Goal: Information Seeking & Learning: Check status

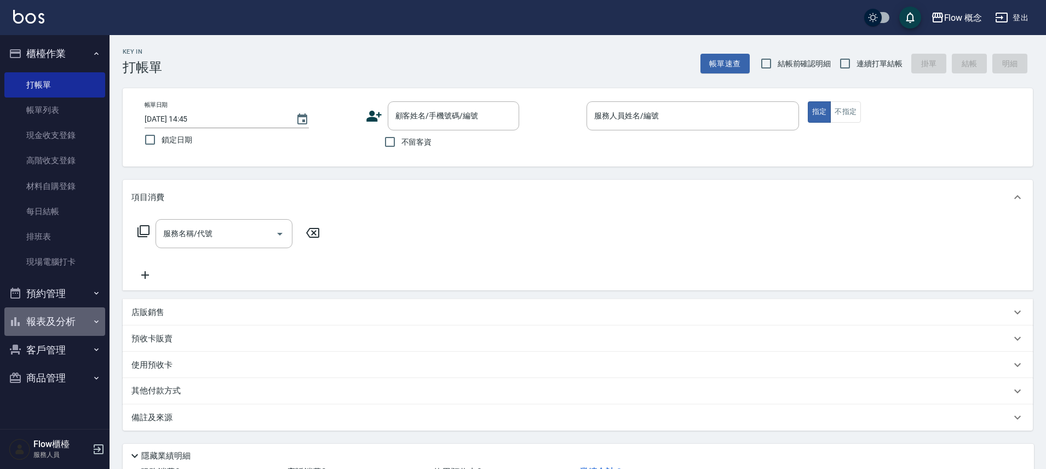
click at [52, 324] on button "報表及分析" at bounding box center [54, 321] width 101 height 28
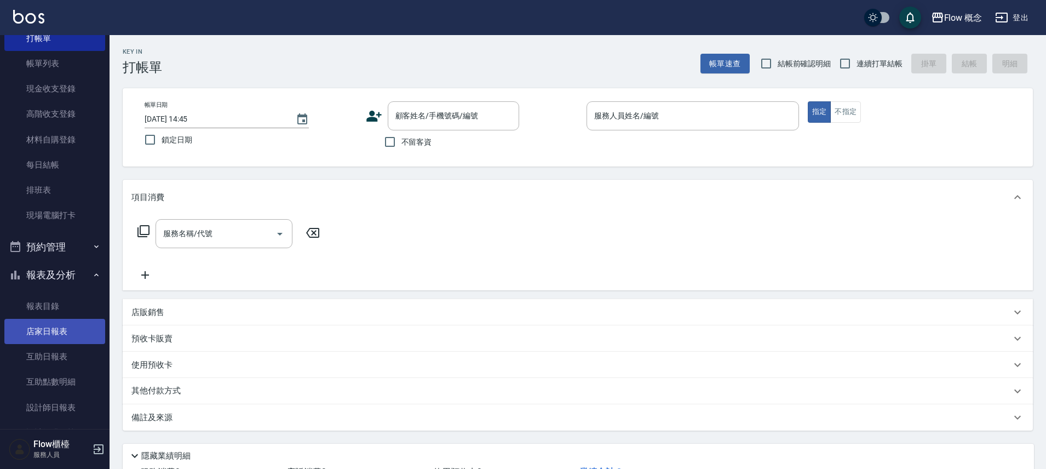
scroll to position [118, 0]
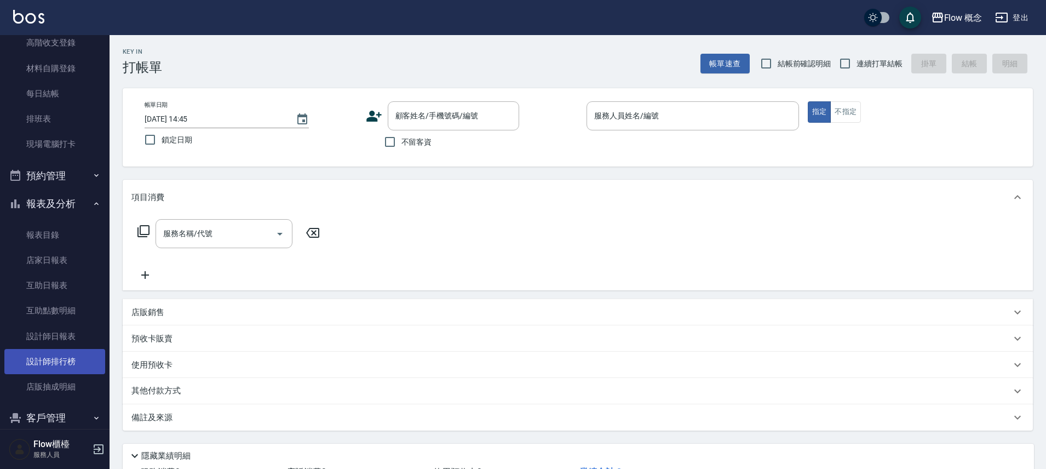
click at [49, 367] on link "設計師排行榜" at bounding box center [54, 361] width 101 height 25
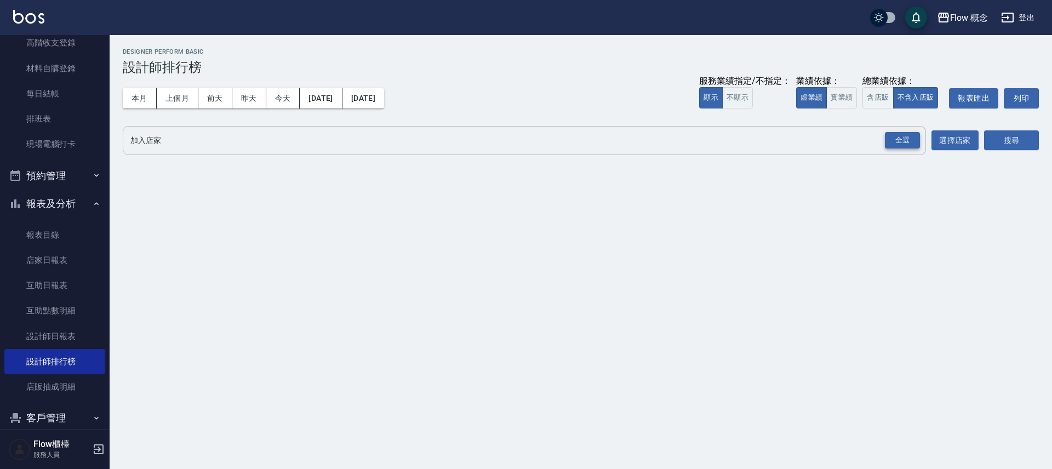
click at [896, 140] on div "全選" at bounding box center [902, 140] width 35 height 17
click at [1031, 141] on button "搜尋" at bounding box center [1011, 141] width 55 height 20
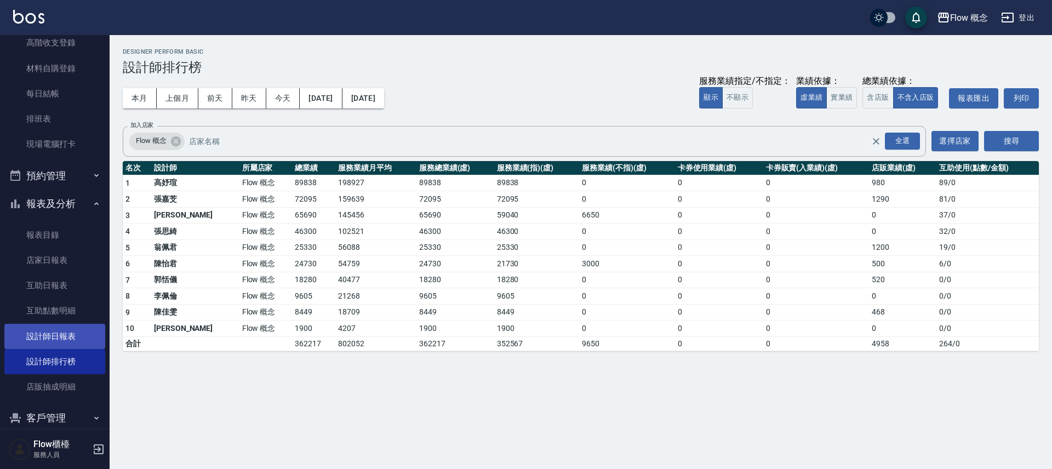
click at [31, 334] on link "設計師日報表" at bounding box center [54, 336] width 101 height 25
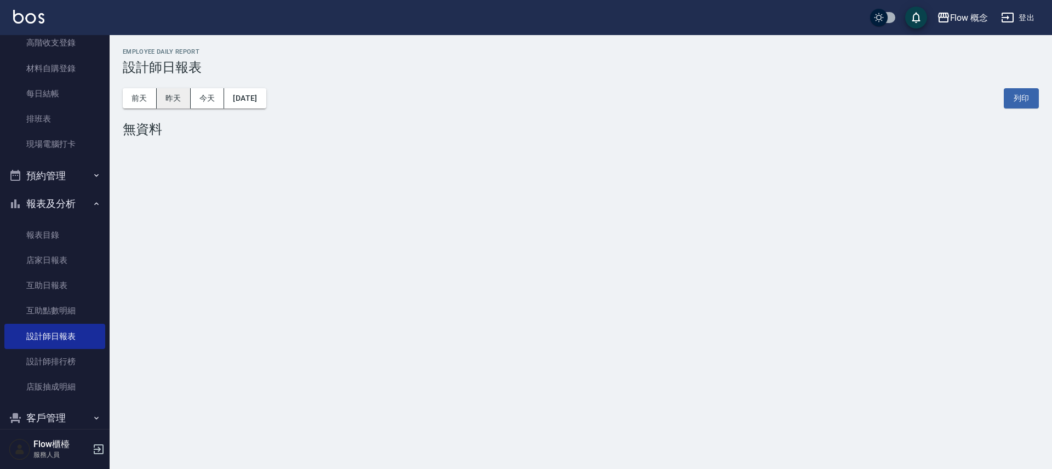
click at [185, 105] on button "昨天" at bounding box center [174, 98] width 34 height 20
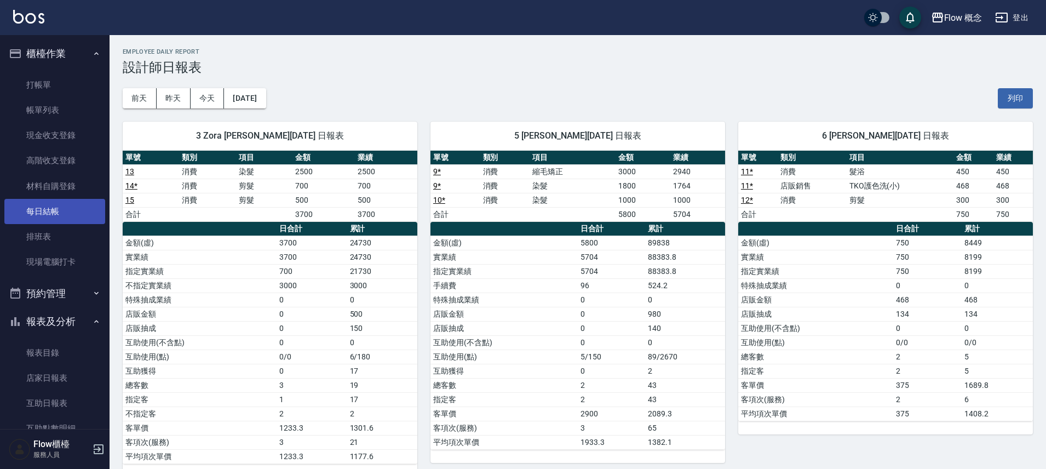
click at [86, 83] on link "打帳單" at bounding box center [54, 84] width 101 height 25
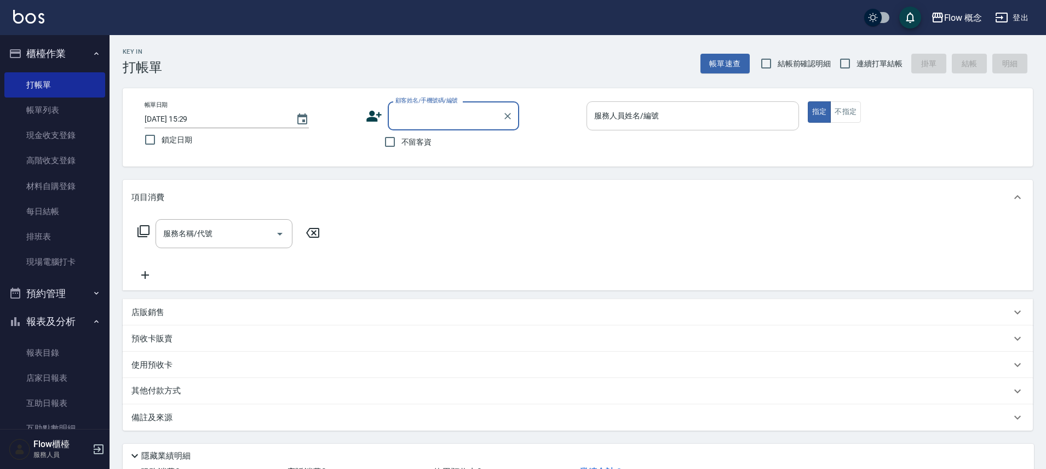
click at [607, 124] on input "服務人員姓名/編號" at bounding box center [693, 115] width 203 height 19
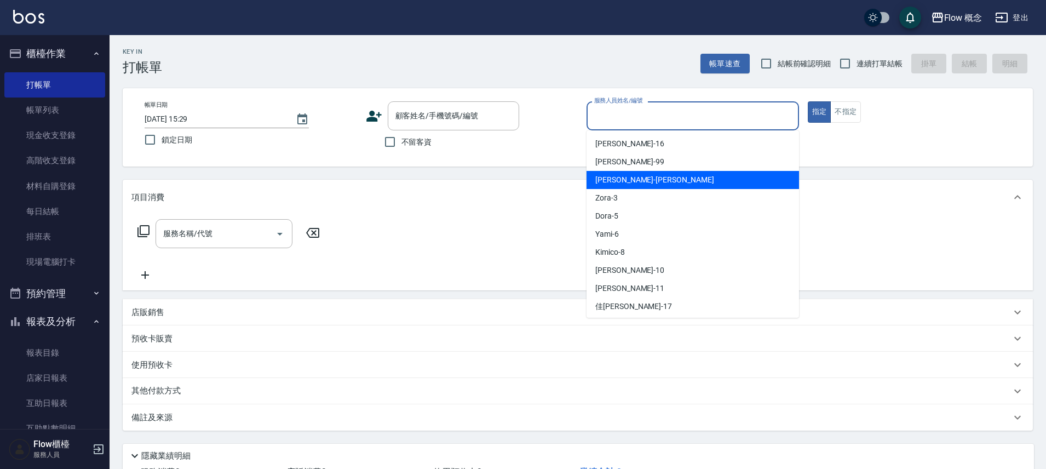
click at [629, 180] on span "[PERSON_NAME] -[PERSON_NAME]" at bounding box center [655, 180] width 119 height 12
type input "[PERSON_NAME]"
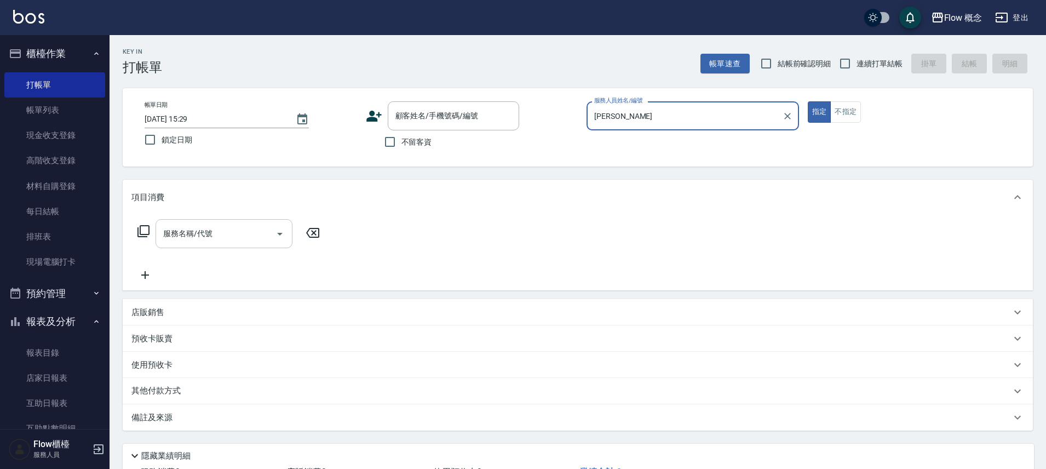
click at [238, 231] on input "服務名稱/代號" at bounding box center [216, 233] width 111 height 19
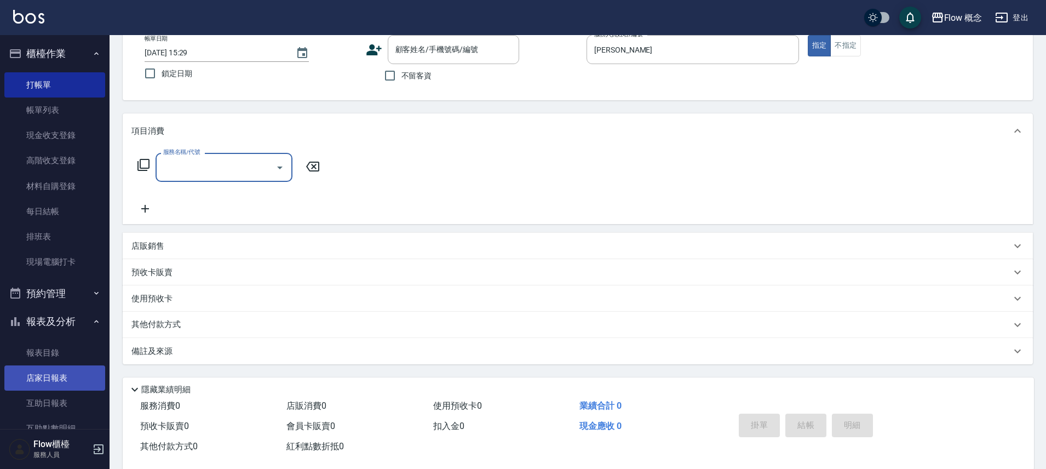
scroll to position [162, 0]
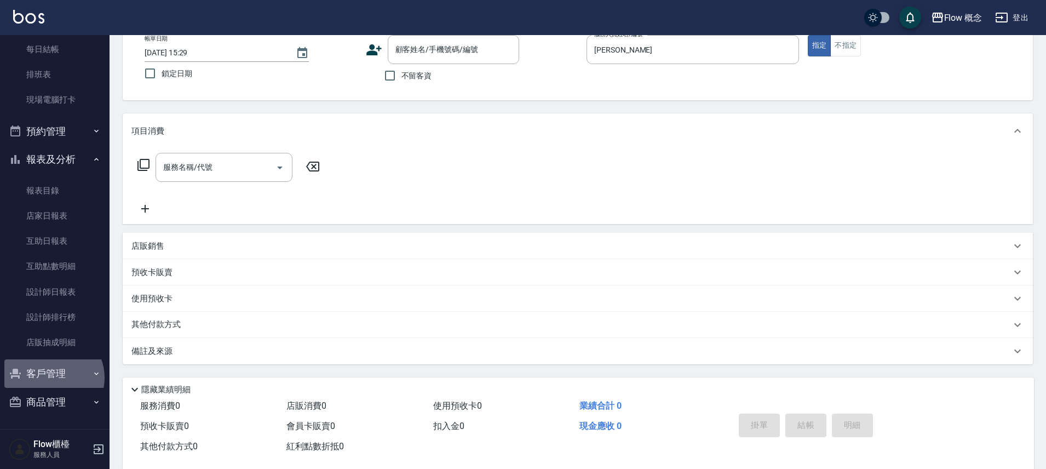
click at [53, 377] on button "客戶管理" at bounding box center [54, 373] width 101 height 28
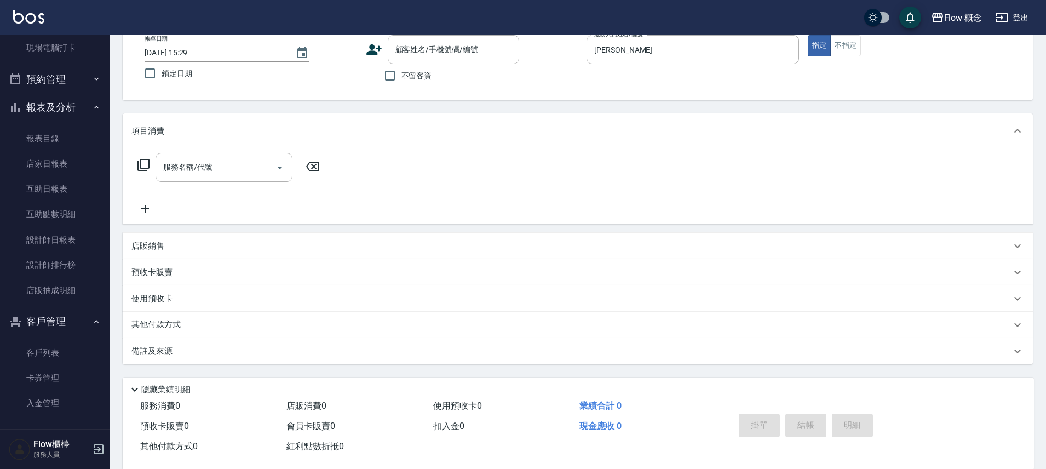
scroll to position [247, 0]
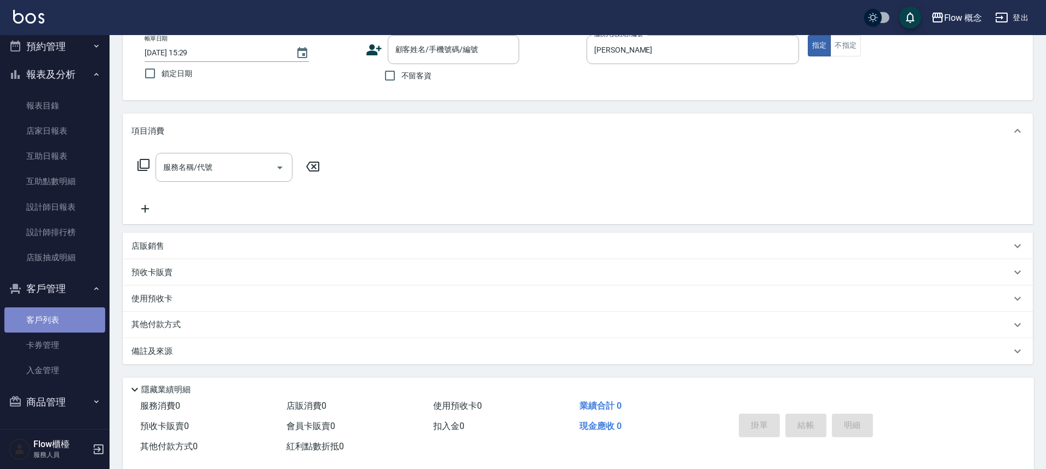
click at [54, 319] on link "客戶列表" at bounding box center [54, 319] width 101 height 25
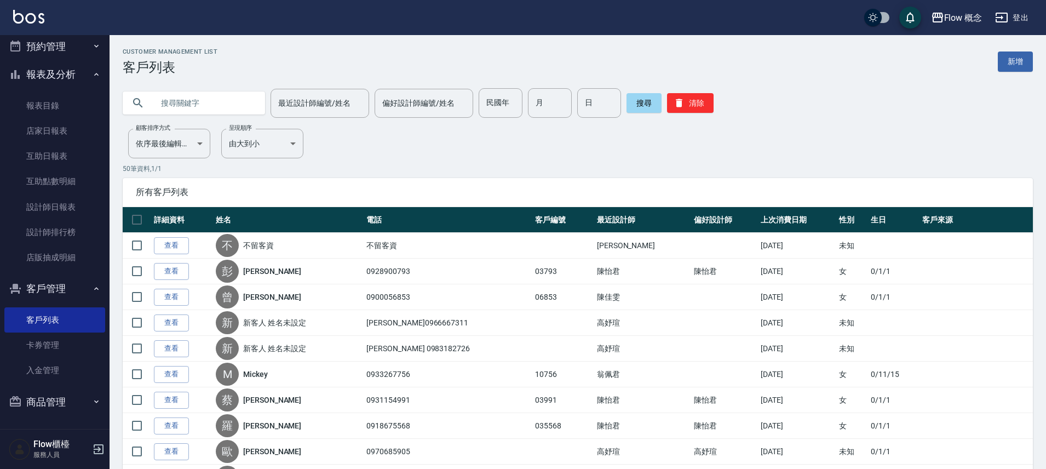
click at [205, 101] on input "text" at bounding box center [204, 103] width 103 height 30
paste input "憫憫"
type input "憫"
click at [638, 96] on button "搜尋" at bounding box center [644, 103] width 35 height 20
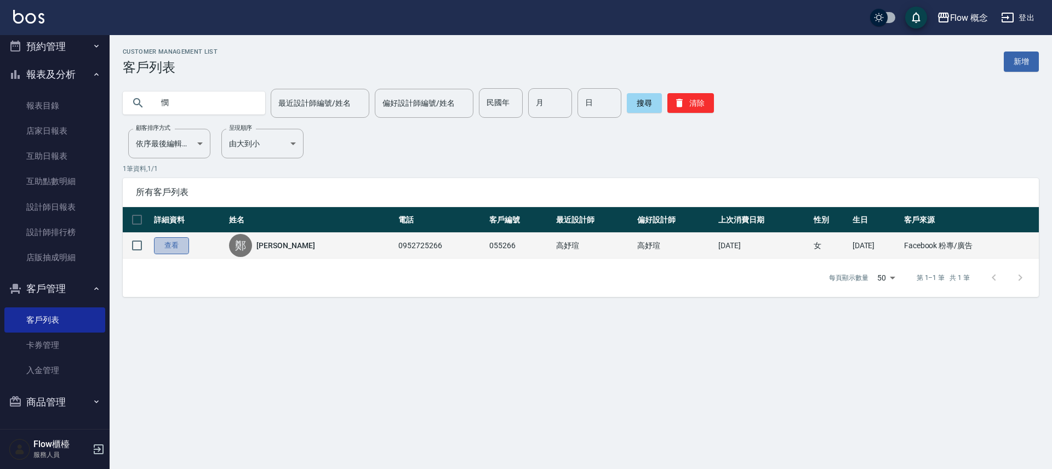
click at [176, 246] on link "查看" at bounding box center [171, 245] width 35 height 17
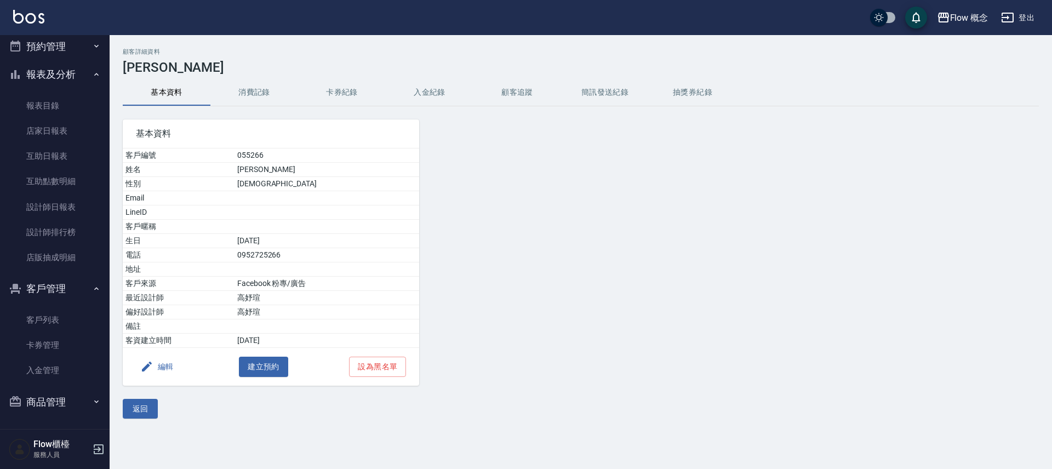
click at [258, 99] on button "消費記錄" at bounding box center [254, 92] width 88 height 26
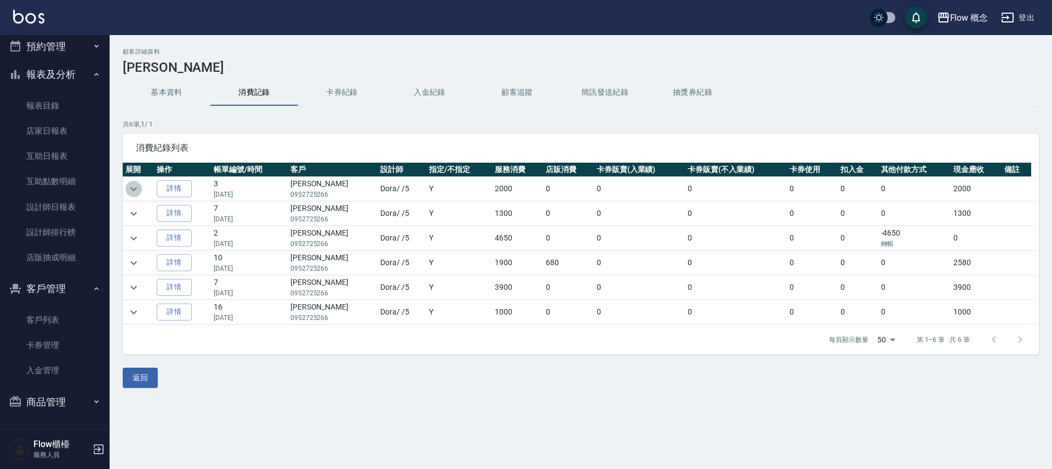
click at [135, 195] on icon "expand row" at bounding box center [133, 188] width 13 height 13
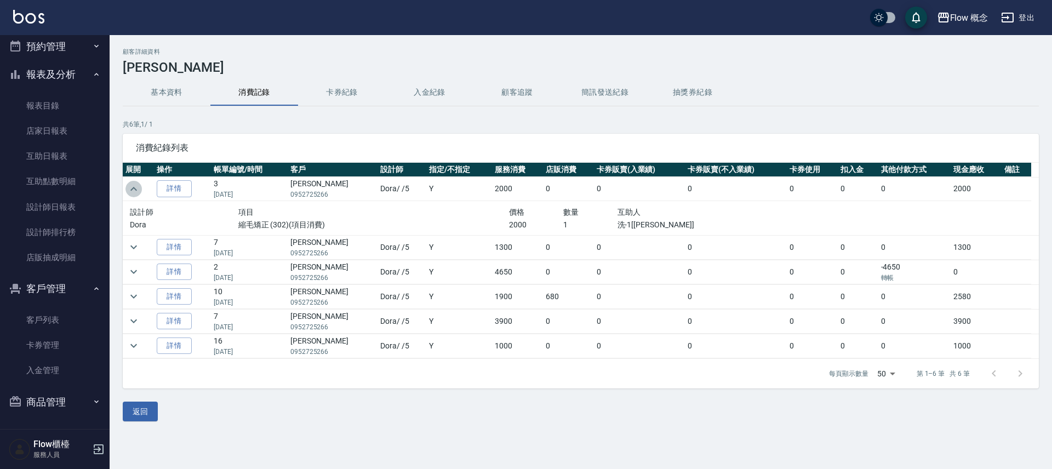
click at [135, 195] on icon "expand row" at bounding box center [133, 188] width 13 height 13
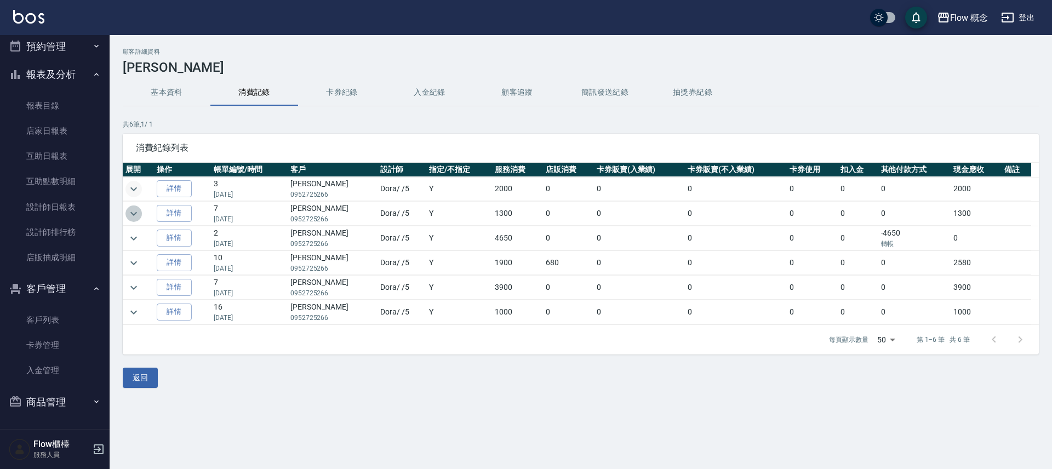
click at [133, 213] on icon "expand row" at bounding box center [133, 213] width 13 height 13
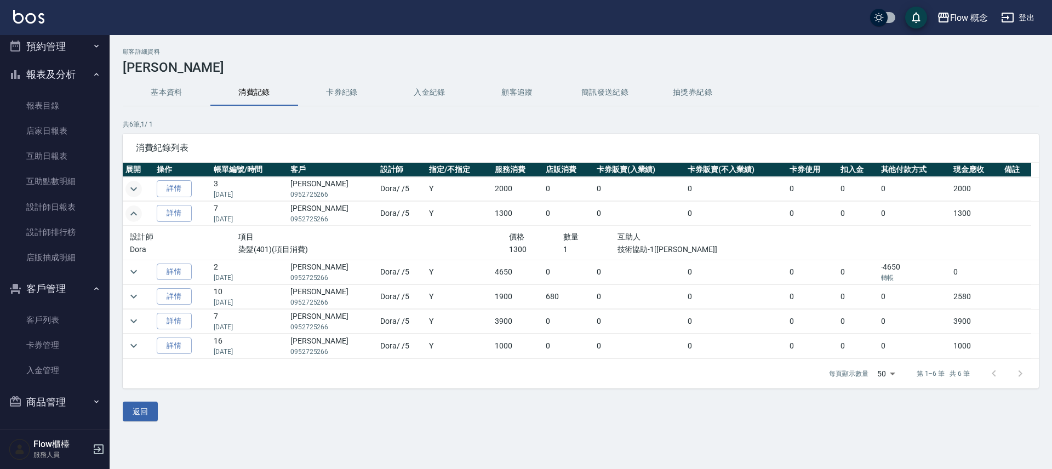
click at [134, 214] on icon "expand row" at bounding box center [133, 213] width 13 height 13
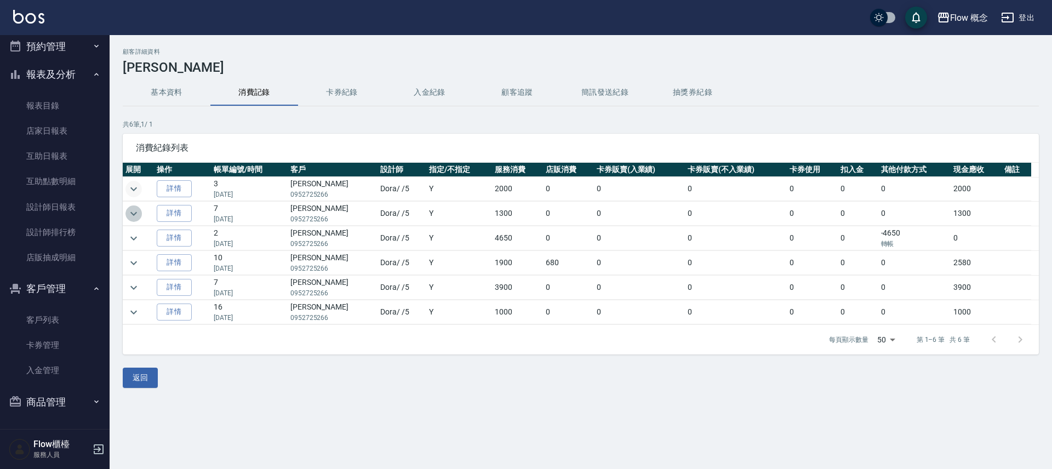
click at [134, 218] on icon "expand row" at bounding box center [133, 213] width 13 height 13
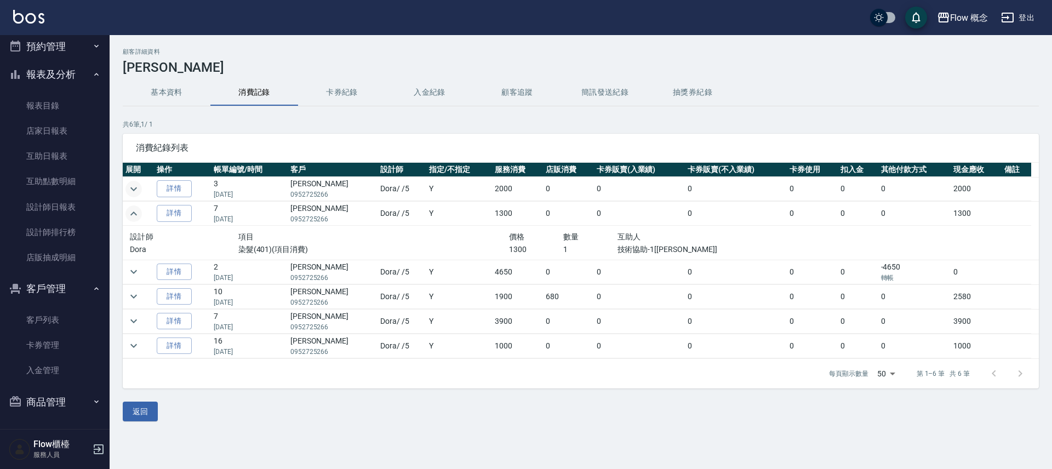
click at [134, 218] on icon "expand row" at bounding box center [133, 213] width 13 height 13
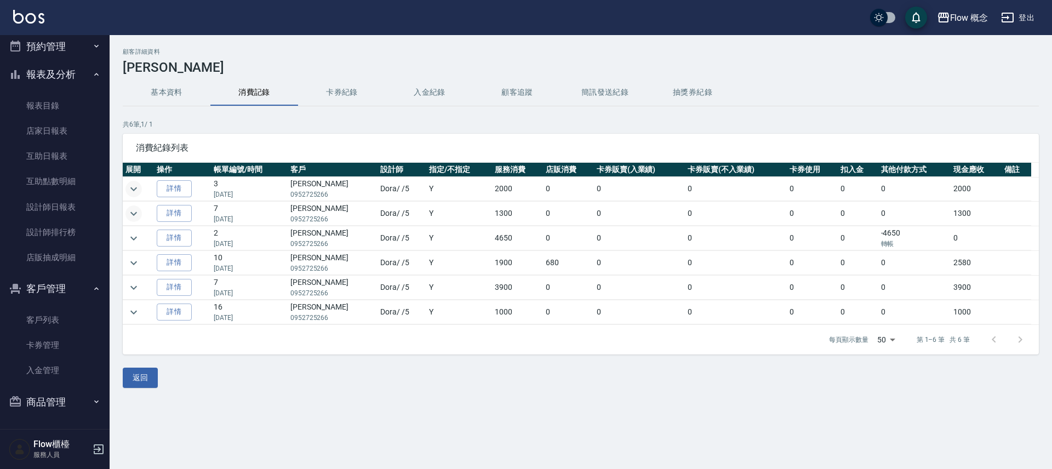
click at [141, 185] on td at bounding box center [138, 189] width 31 height 24
click at [140, 187] on icon "expand row" at bounding box center [133, 188] width 13 height 13
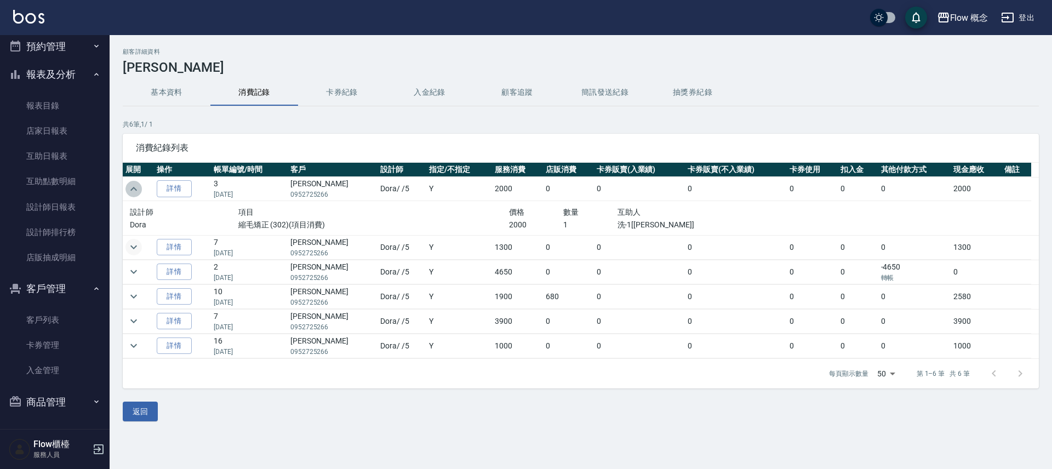
click at [140, 187] on icon "expand row" at bounding box center [133, 188] width 13 height 13
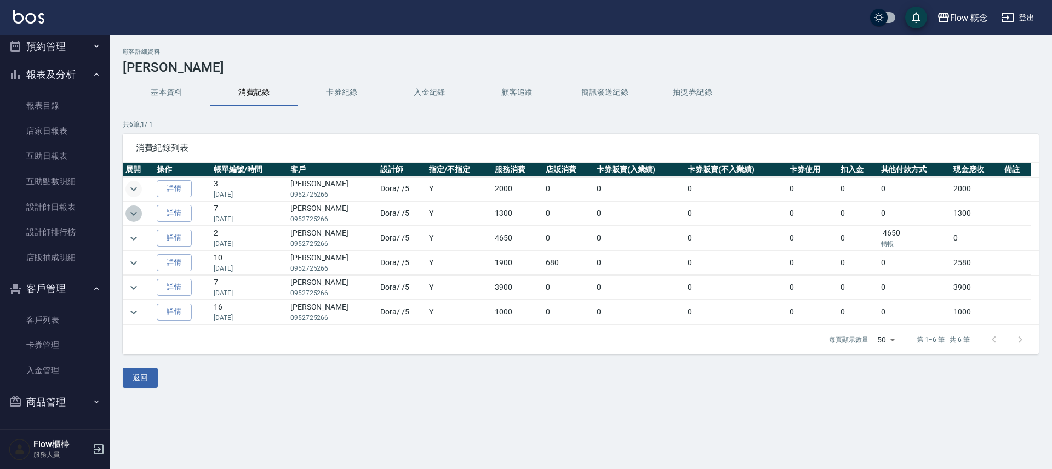
click at [135, 212] on icon "expand row" at bounding box center [133, 213] width 13 height 13
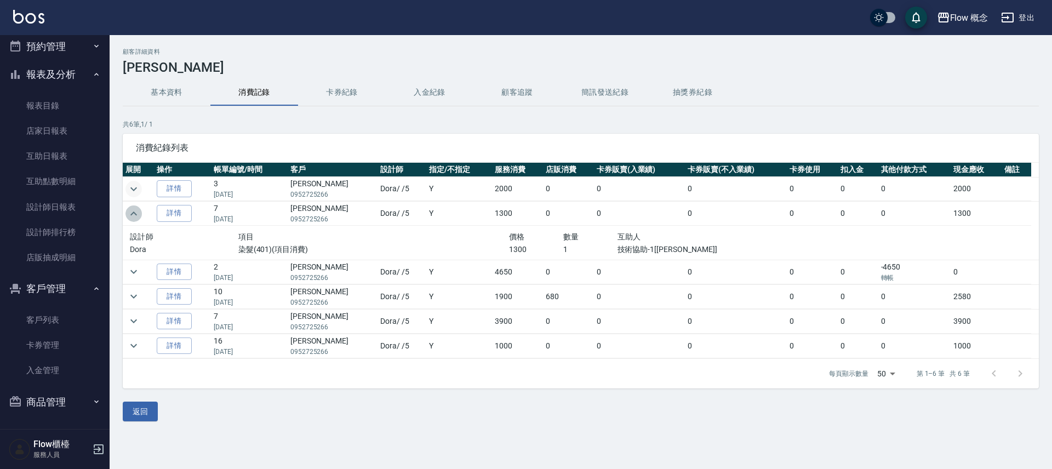
click at [135, 212] on icon "expand row" at bounding box center [133, 213] width 13 height 13
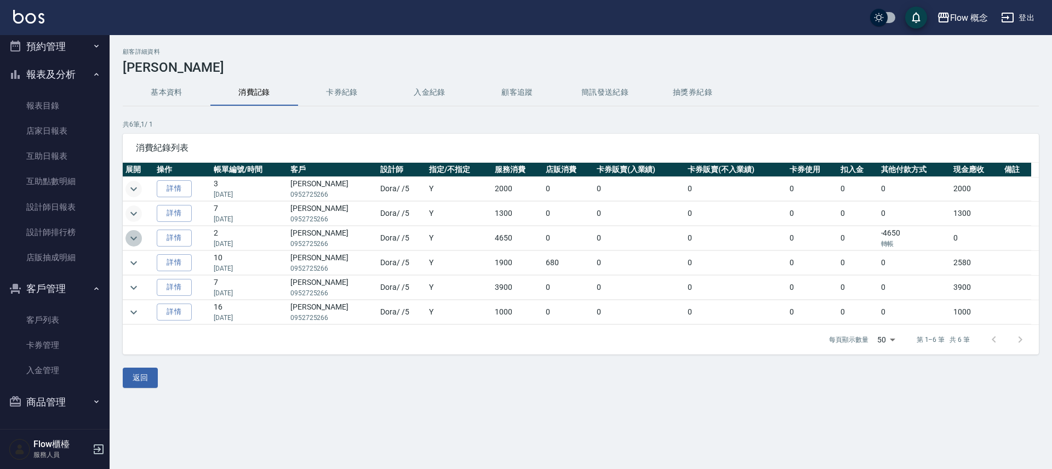
click at [128, 243] on icon "expand row" at bounding box center [133, 238] width 13 height 13
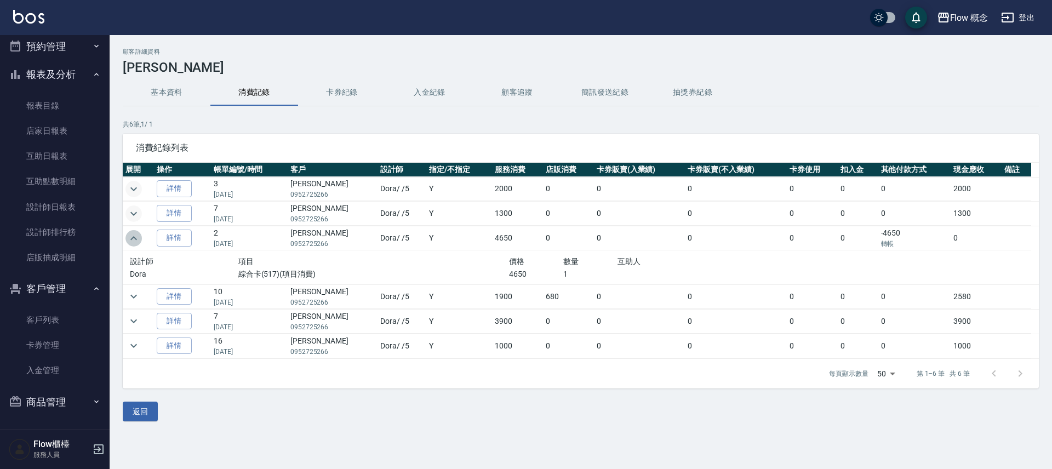
click at [128, 243] on icon "expand row" at bounding box center [133, 238] width 13 height 13
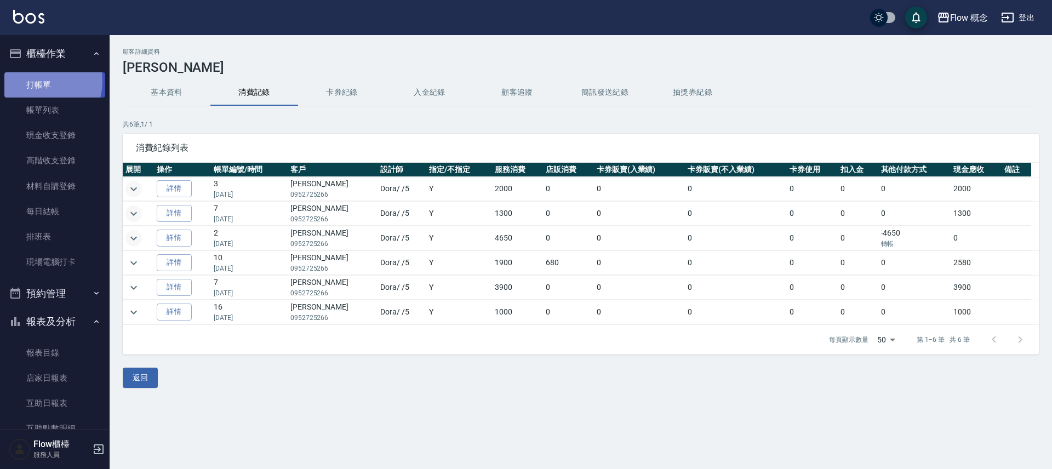
click at [38, 81] on link "打帳單" at bounding box center [54, 84] width 101 height 25
